Goal: Task Accomplishment & Management: Manage account settings

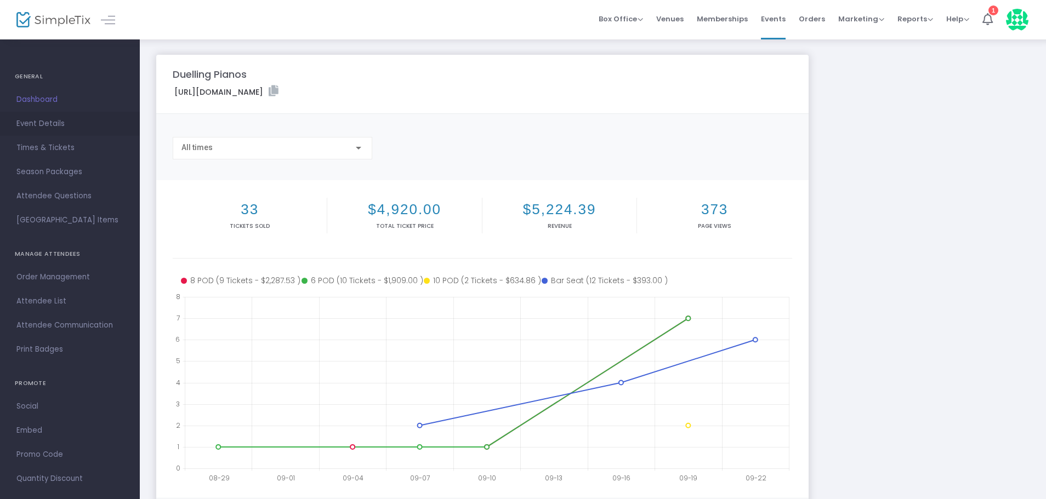
click at [35, 127] on span "Event Details" at bounding box center [69, 124] width 107 height 14
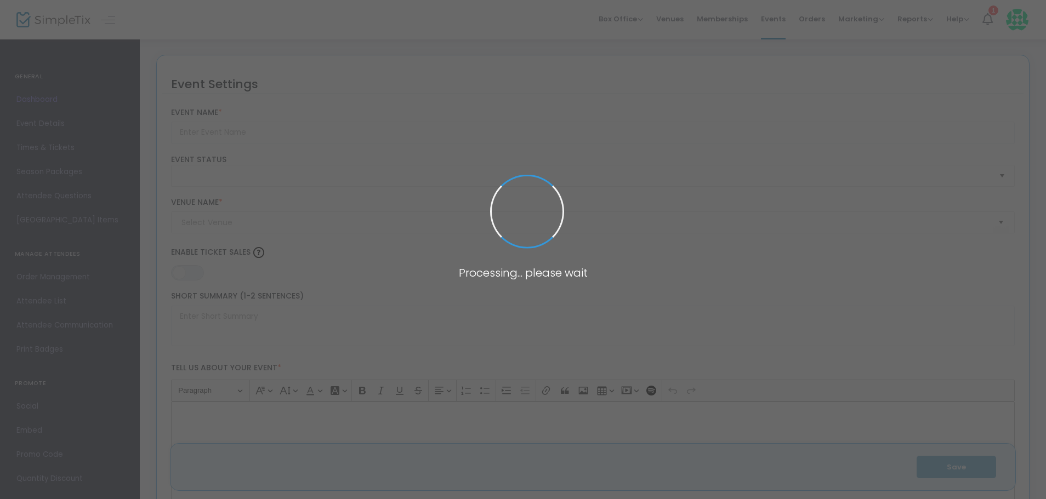
type input "Duelling Pianos"
type textarea "Join the ICBH Team for our Duelling Pianos Show on [DATE]Doors open at 7 pm, an…"
type input "13.000 %"
type input "Buy Tickets"
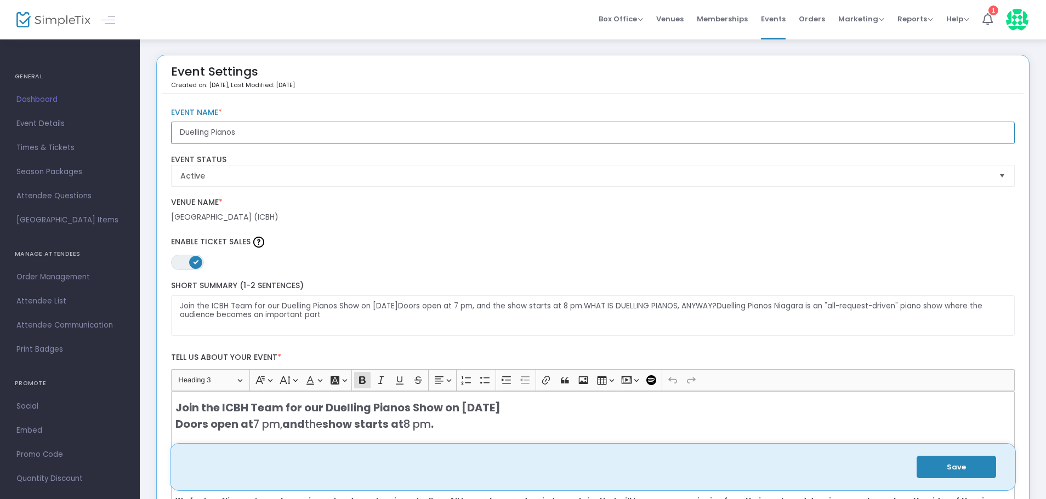
click at [252, 133] on input "Duelling Pianos" at bounding box center [593, 133] width 844 height 22
type input "Duelling Pianos *SOLD OUT*"
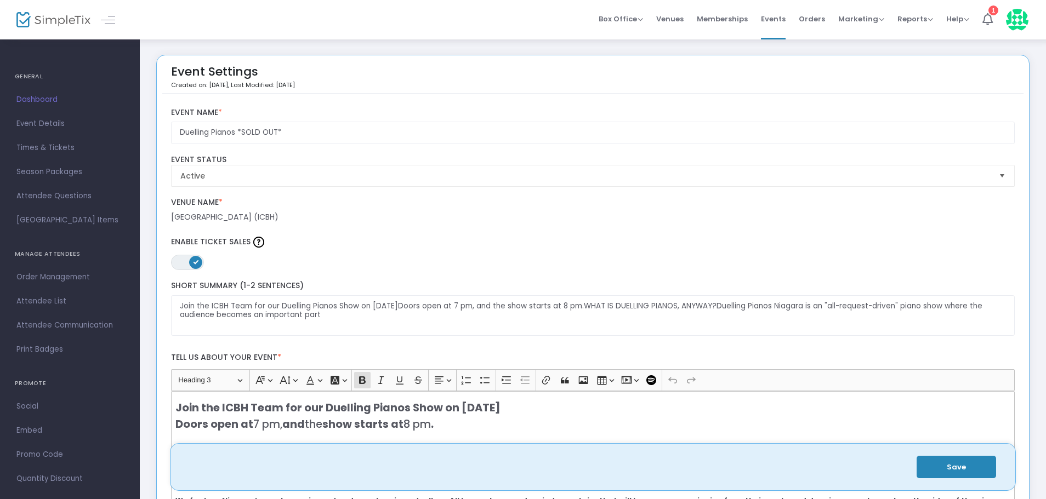
click at [347, 108] on label "Event Name *" at bounding box center [593, 113] width 844 height 10
click at [948, 465] on button "Save" at bounding box center [956, 467] width 79 height 22
